Goal: Check status: Check status

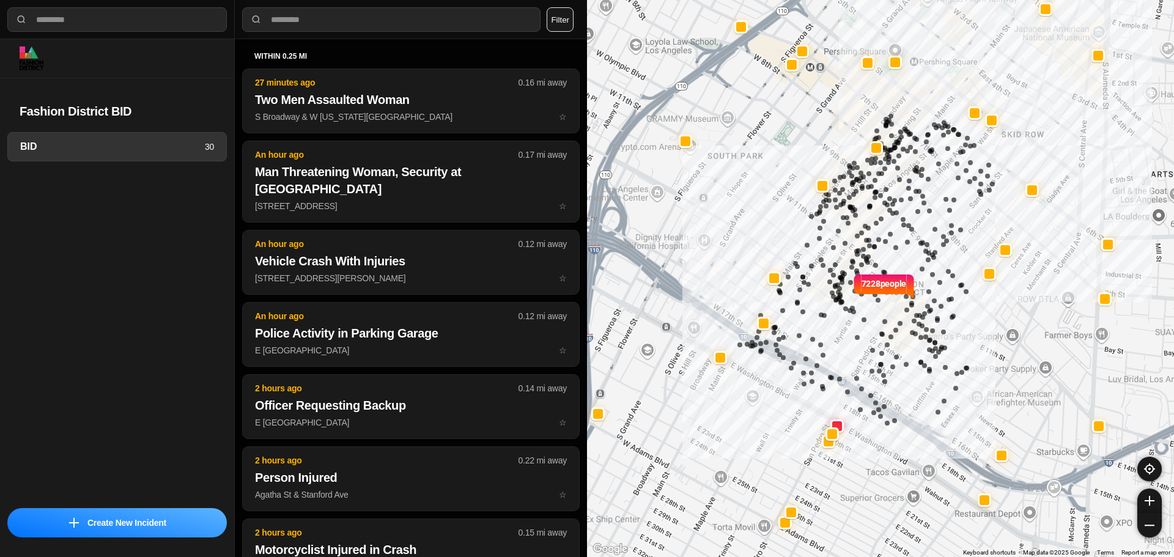
select select "*"
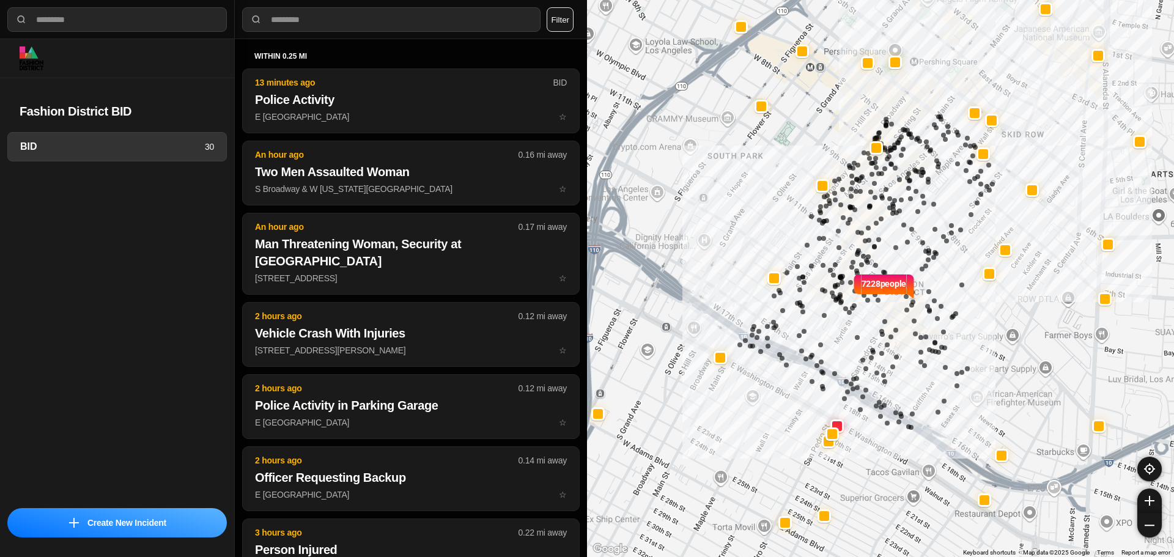
select select "*"
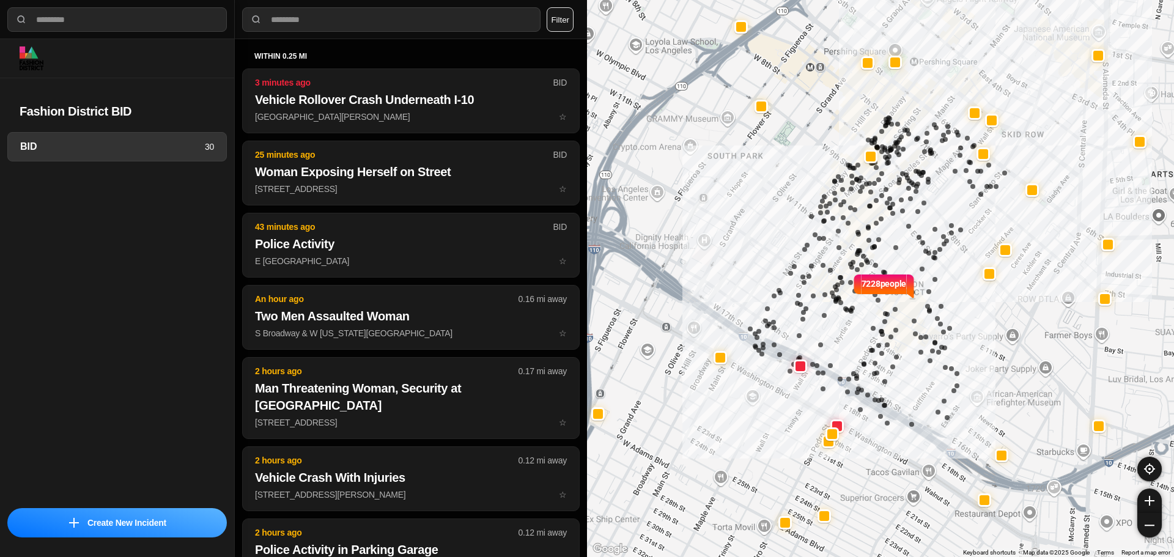
select select "*"
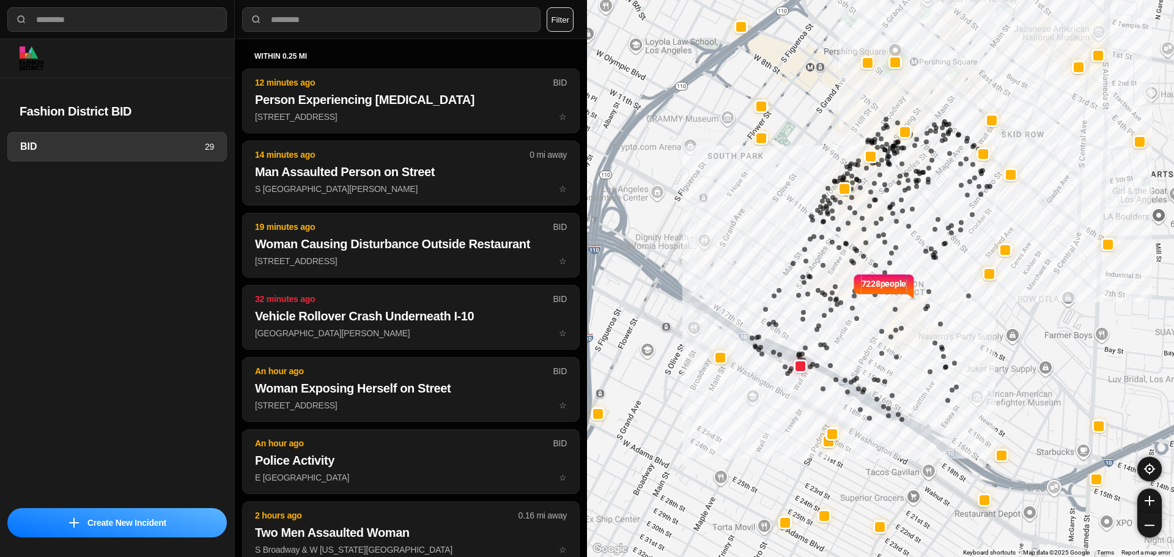
select select "*"
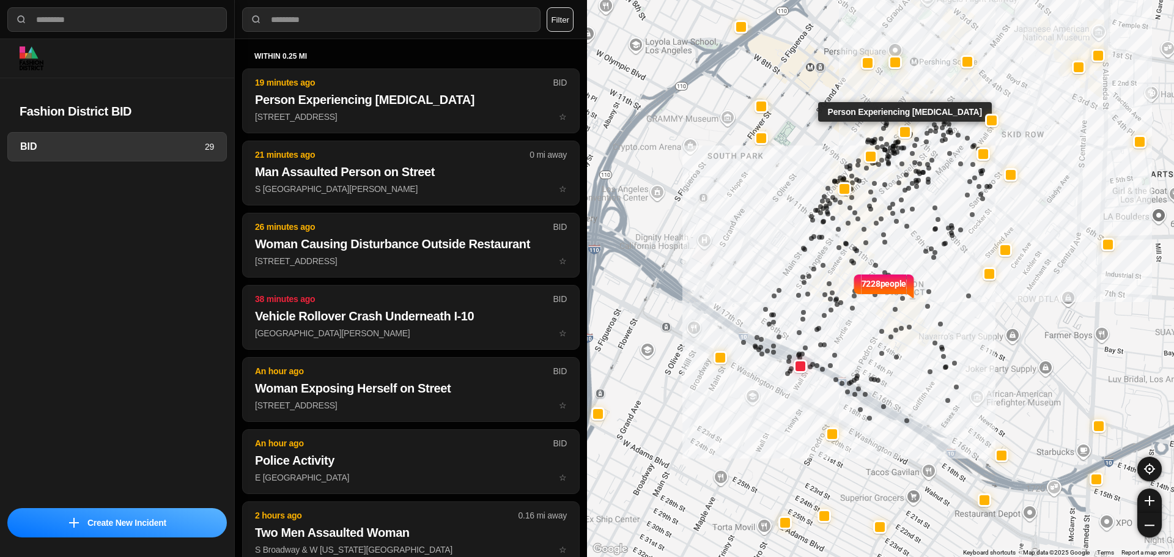
click at [902, 135] on div at bounding box center [905, 132] width 10 height 10
